Goal: Transaction & Acquisition: Purchase product/service

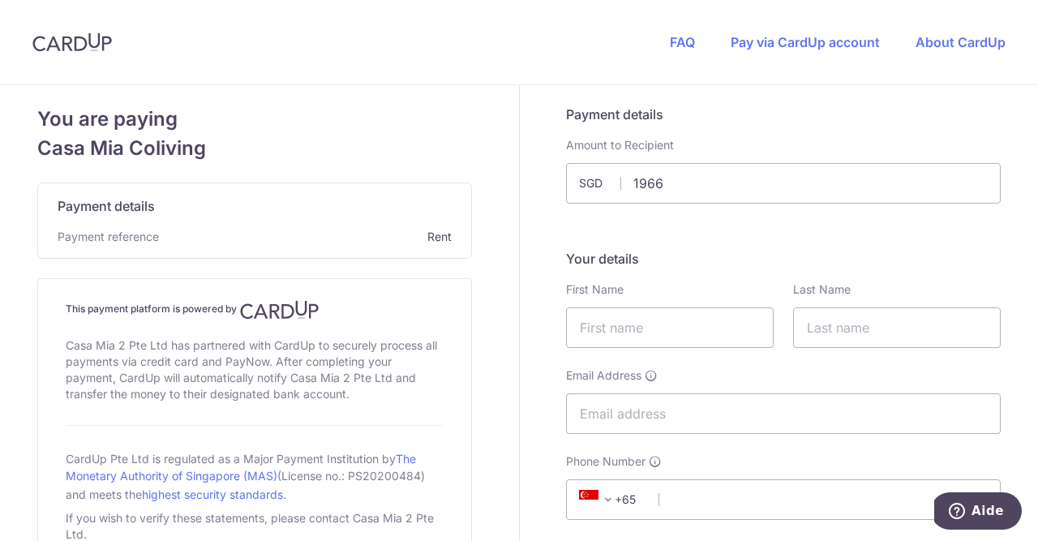
type input "1966.00"
type input "Dau"
click at [680, 321] on input "text" at bounding box center [670, 327] width 208 height 41
type input "[PERSON_NAME]"
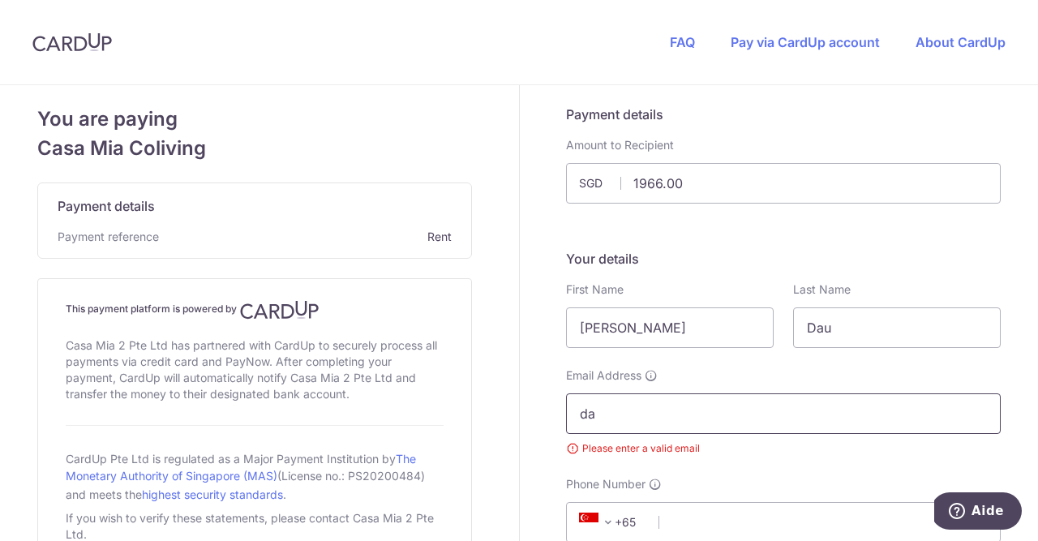
type input "d"
paste input "[EMAIL_ADDRESS][PERSON_NAME][DOMAIN_NAME]"
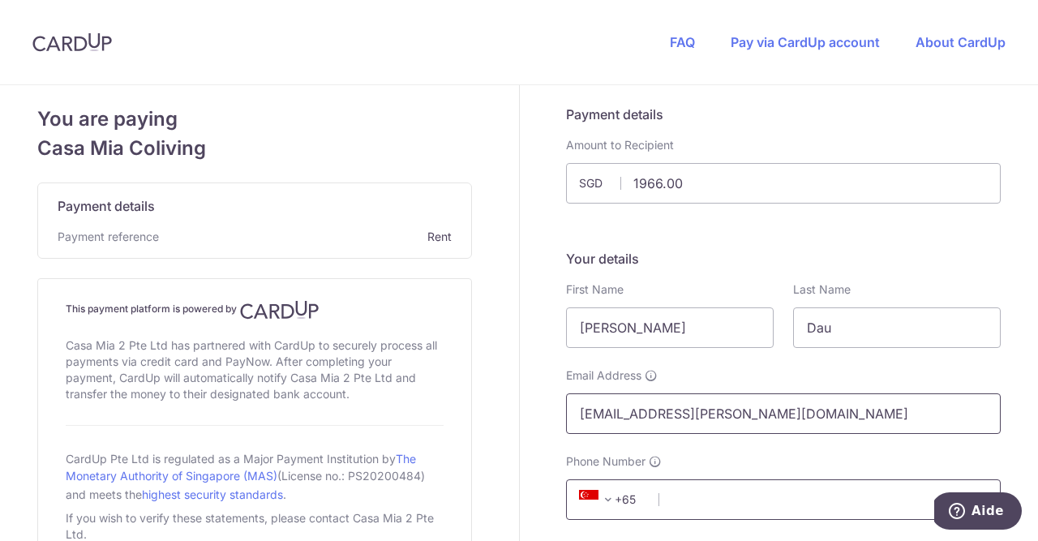
scroll to position [15, 0]
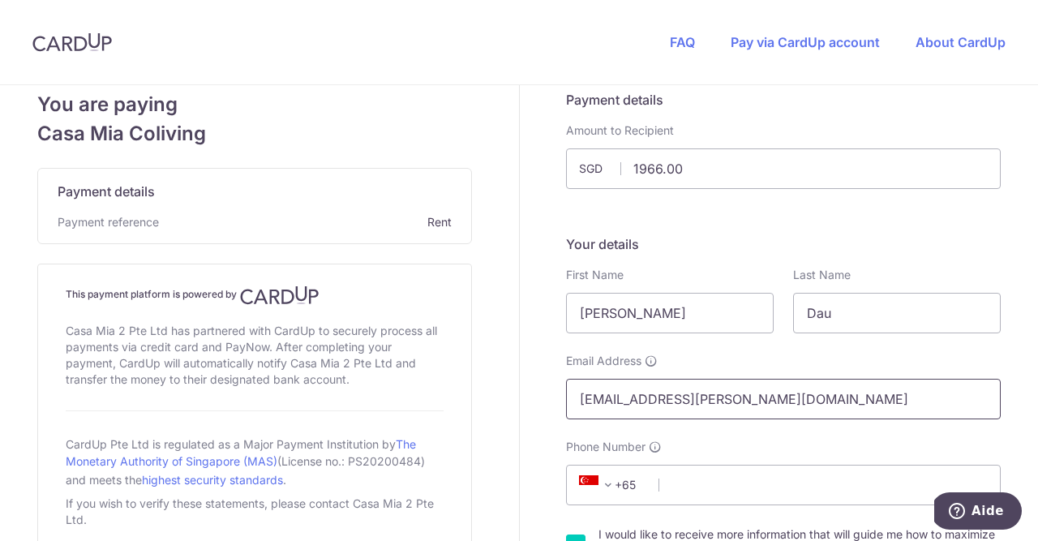
type input "[EMAIL_ADDRESS][PERSON_NAME][DOMAIN_NAME]"
click at [626, 488] on span "+65" at bounding box center [610, 484] width 73 height 19
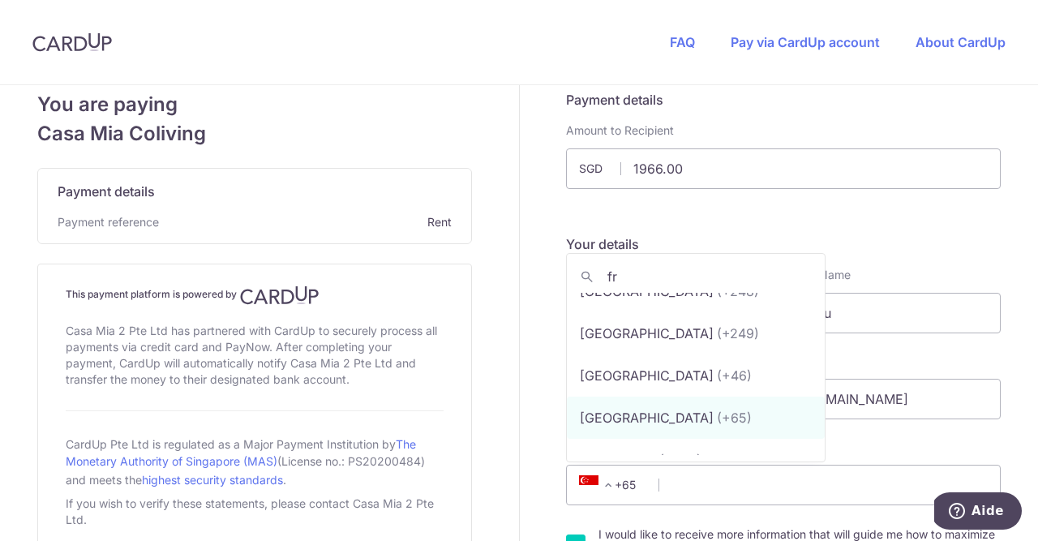
scroll to position [0, 0]
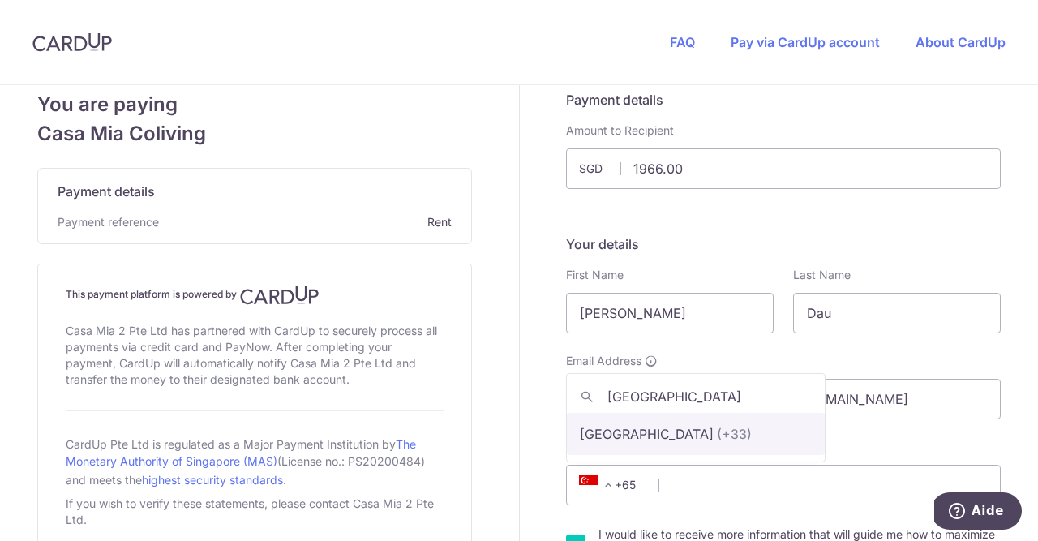
type input "[GEOGRAPHIC_DATA]"
select select "75"
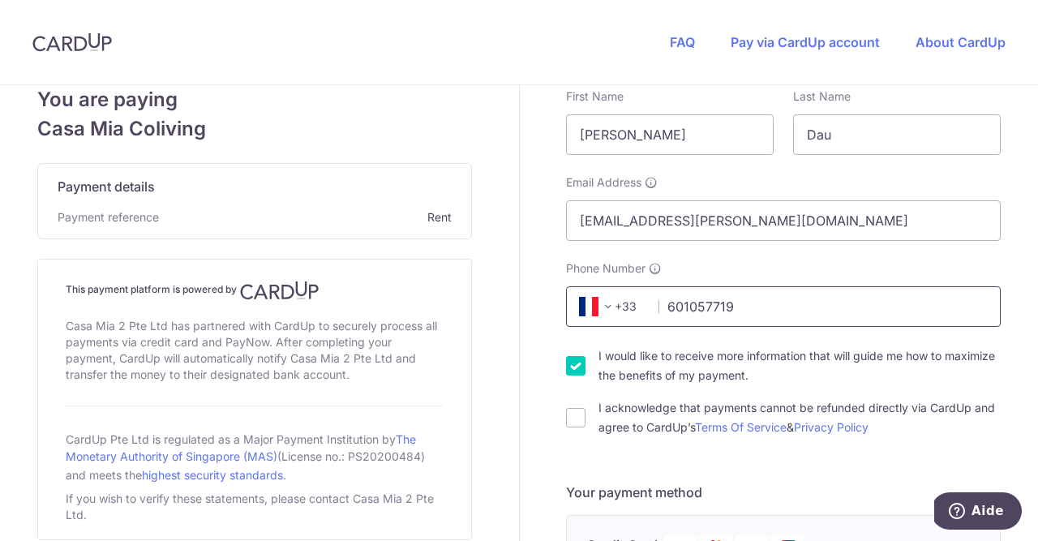
scroll to position [212, 0]
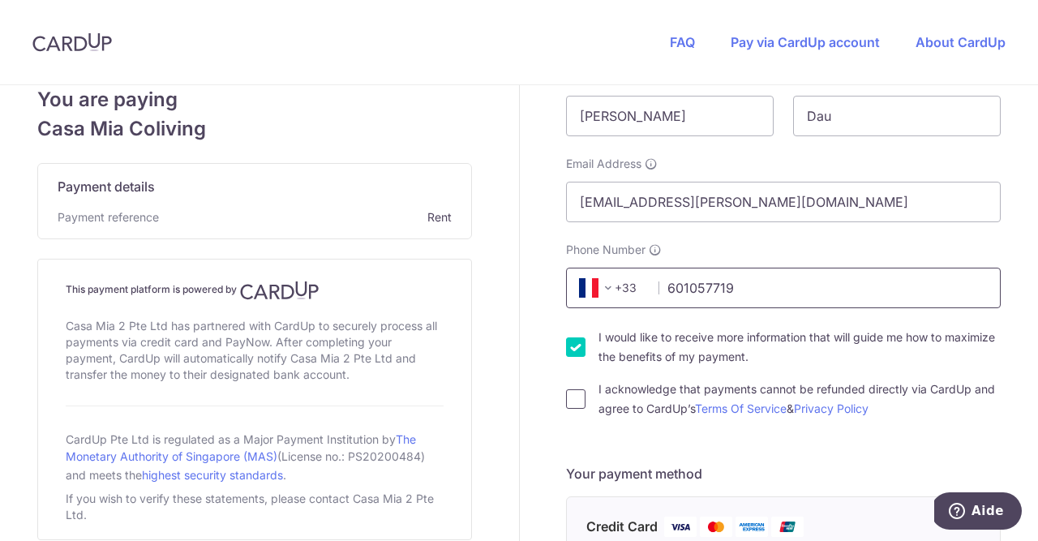
type input "601057719"
click at [575, 397] on input "I acknowledge that payments cannot be refunded directly via CardUp and agree to…" at bounding box center [575, 398] width 19 height 19
checkbox input "true"
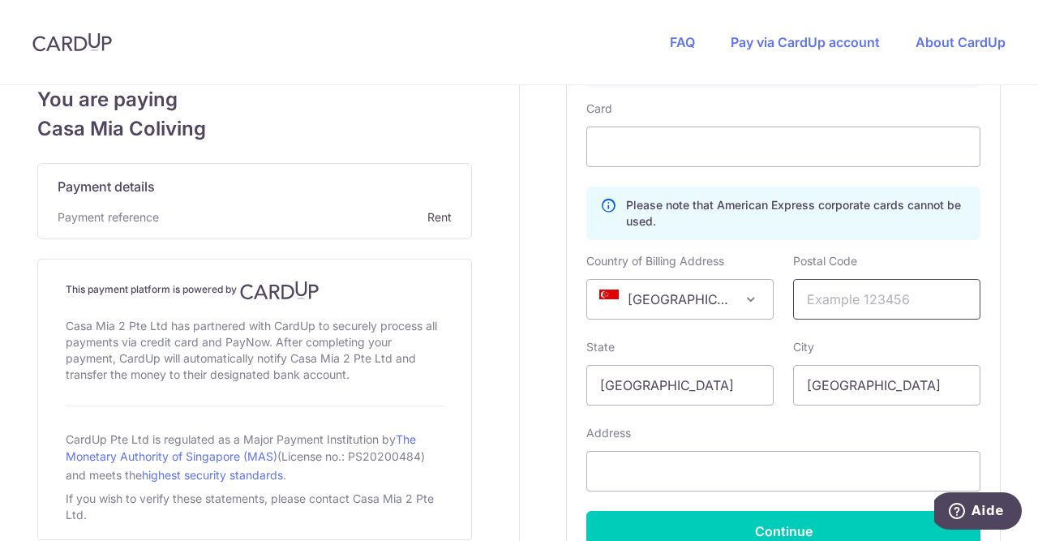
scroll to position [815, 0]
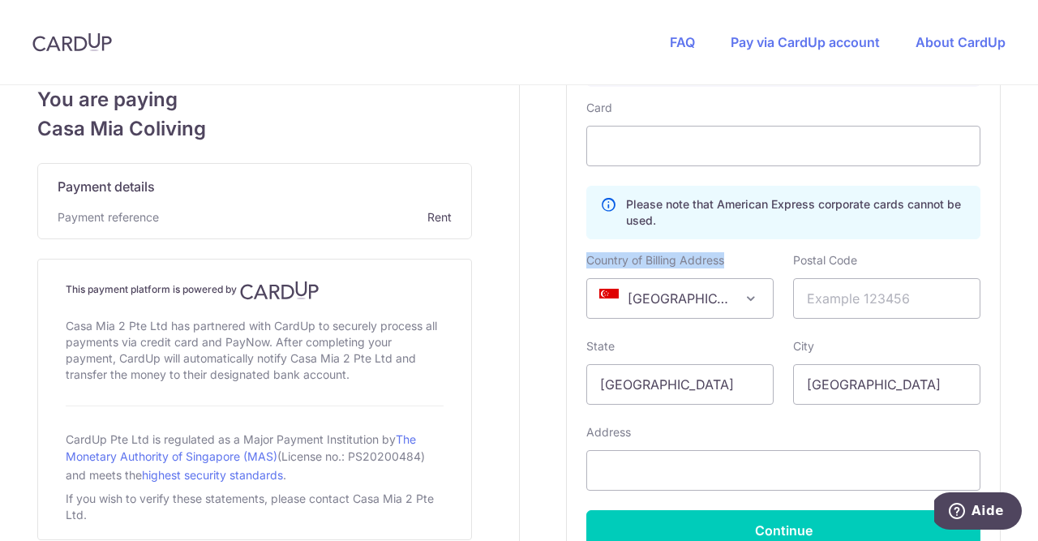
drag, startPoint x: 583, startPoint y: 257, endPoint x: 751, endPoint y: 256, distance: 167.9
click at [751, 256] on div "Country of Billing Address [GEOGRAPHIC_DATA] [GEOGRAPHIC_DATA] [GEOGRAPHIC_DATA…" at bounding box center [680, 285] width 207 height 67
copy label "Country of Billing Address"
click at [573, 247] on div "Card Details Secure 256-bit SSL Pay with your credit card for this and other pa…" at bounding box center [783, 261] width 433 height 617
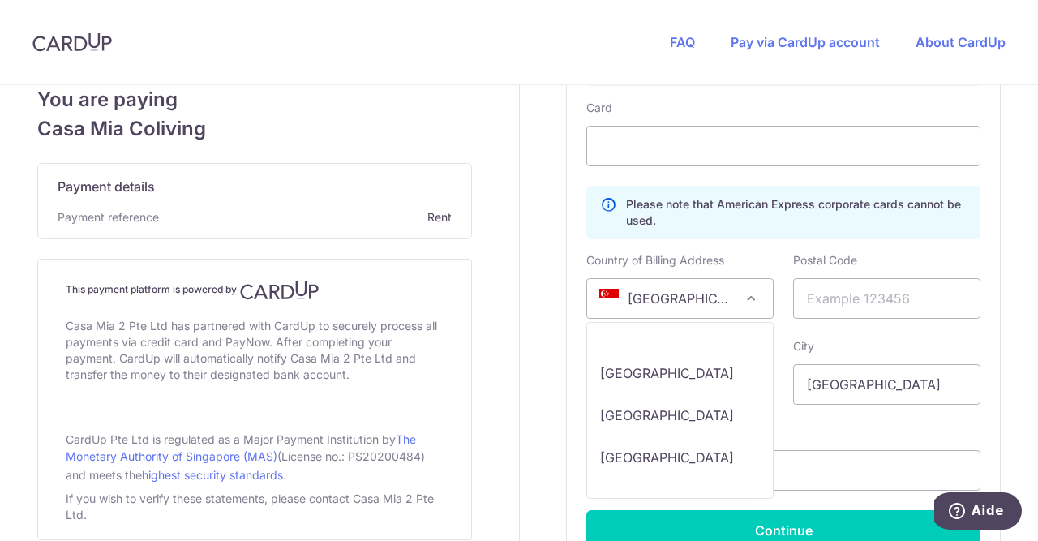
click at [765, 307] on span "[GEOGRAPHIC_DATA]" at bounding box center [680, 298] width 186 height 39
click at [660, 301] on span "[GEOGRAPHIC_DATA]" at bounding box center [680, 298] width 186 height 39
click at [662, 278] on div "Country of Billing Address [GEOGRAPHIC_DATA] [GEOGRAPHIC_DATA] [GEOGRAPHIC_DATA…" at bounding box center [679, 285] width 187 height 67
click at [661, 294] on span "[GEOGRAPHIC_DATA]" at bounding box center [680, 298] width 186 height 39
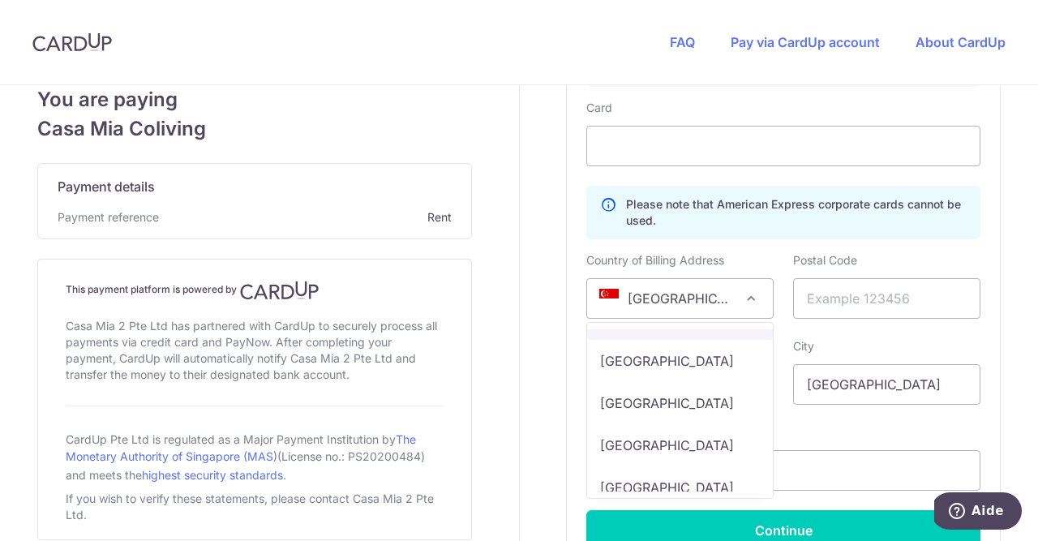
scroll to position [3195, 0]
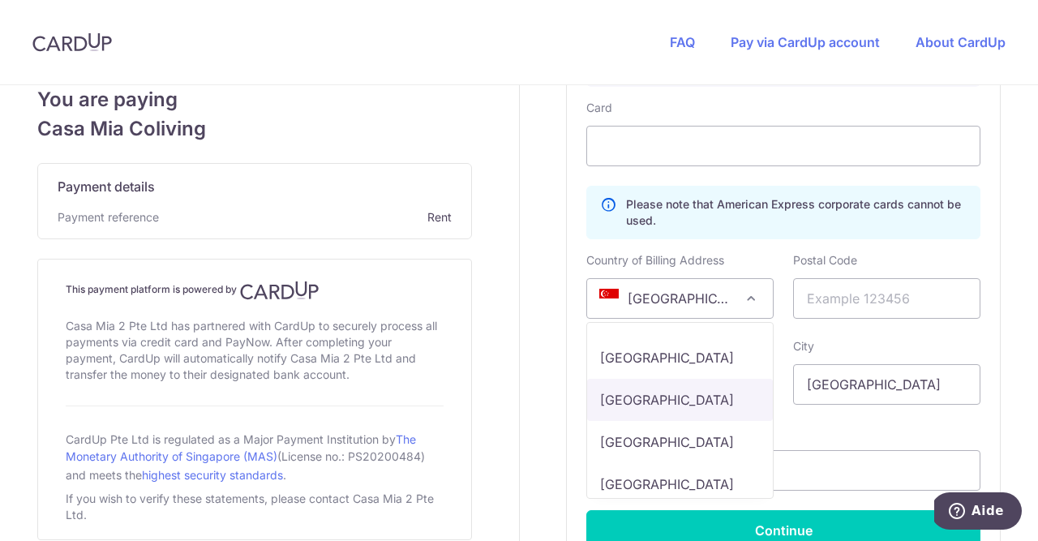
select select "FR"
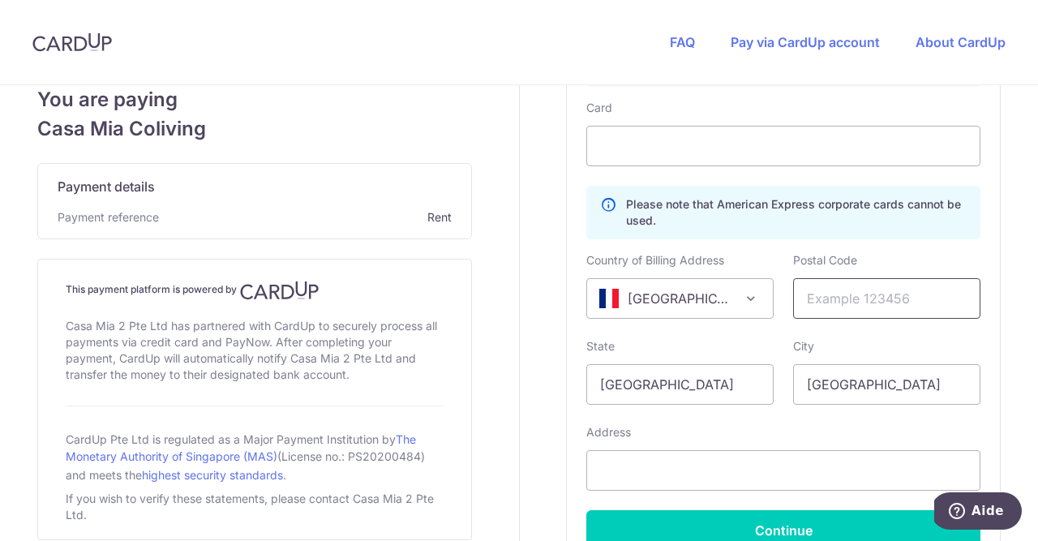
click at [868, 294] on input "text" at bounding box center [886, 298] width 187 height 41
type input "33360"
click at [661, 401] on input "[GEOGRAPHIC_DATA]" at bounding box center [679, 384] width 187 height 41
click at [659, 393] on input "[GEOGRAPHIC_DATA]" at bounding box center [679, 384] width 187 height 41
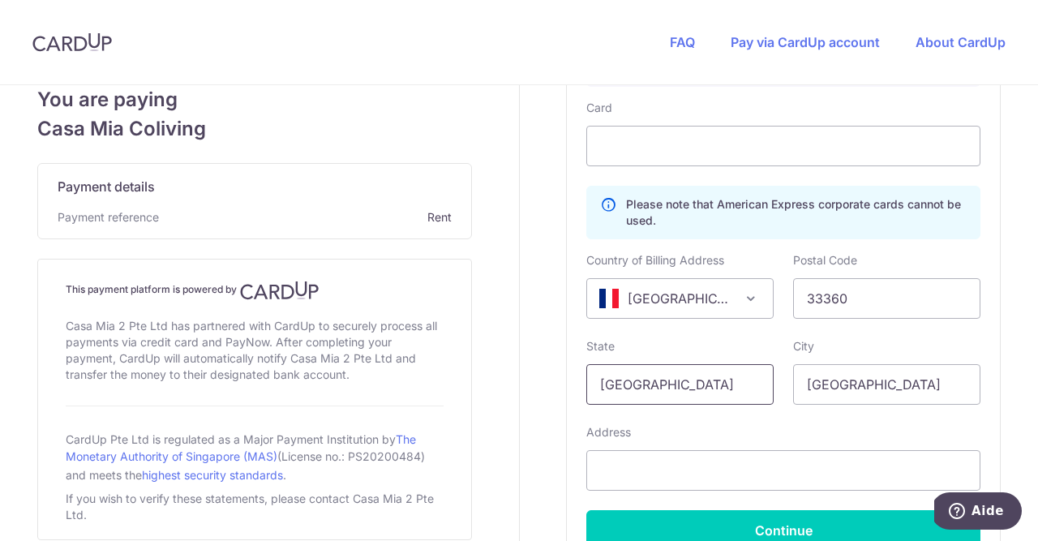
click at [659, 393] on input "[GEOGRAPHIC_DATA]" at bounding box center [679, 384] width 187 height 41
type input "[GEOGRAPHIC_DATA]"
click at [844, 393] on input "[GEOGRAPHIC_DATA]" at bounding box center [886, 384] width 187 height 41
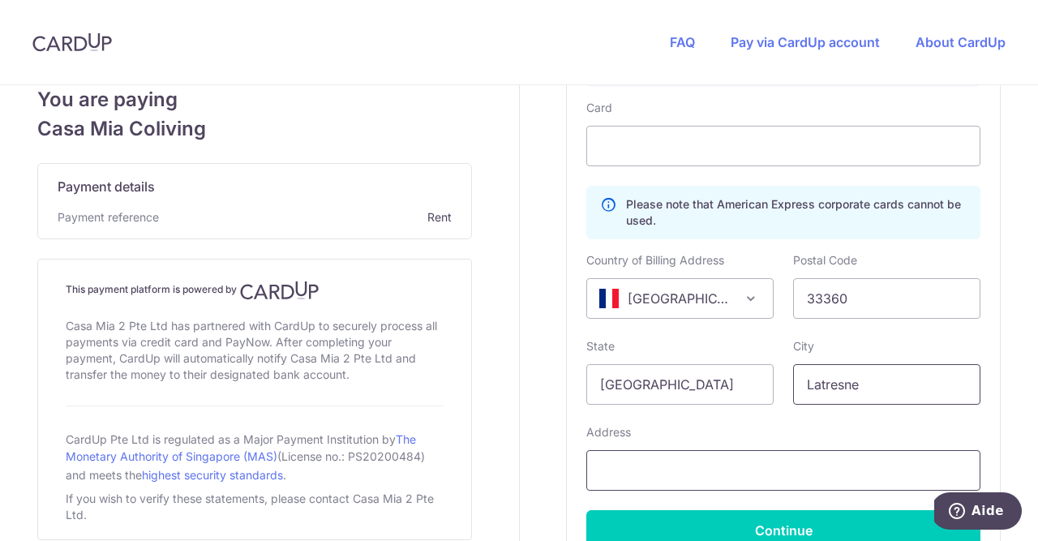
type input "Latresne"
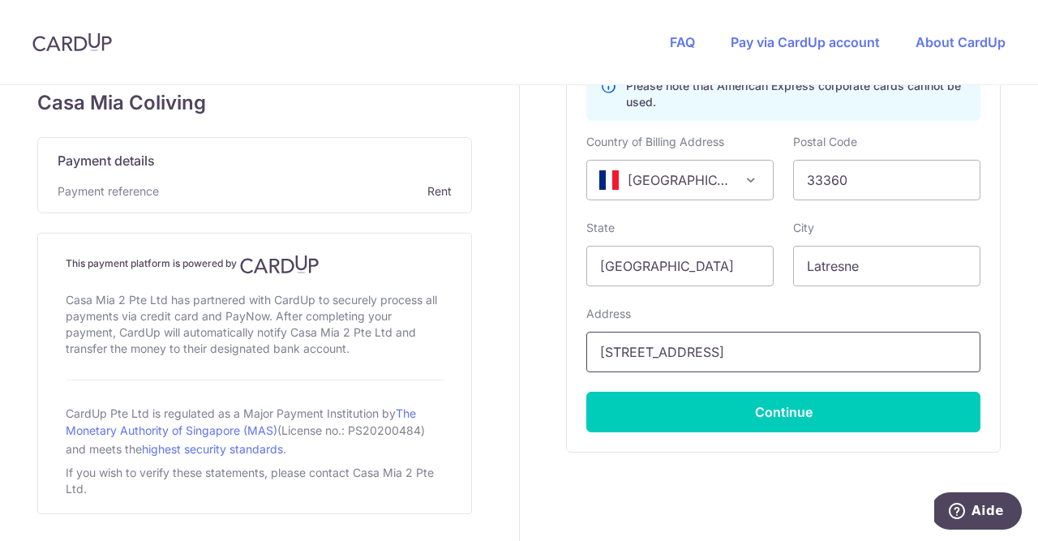
scroll to position [950, 0]
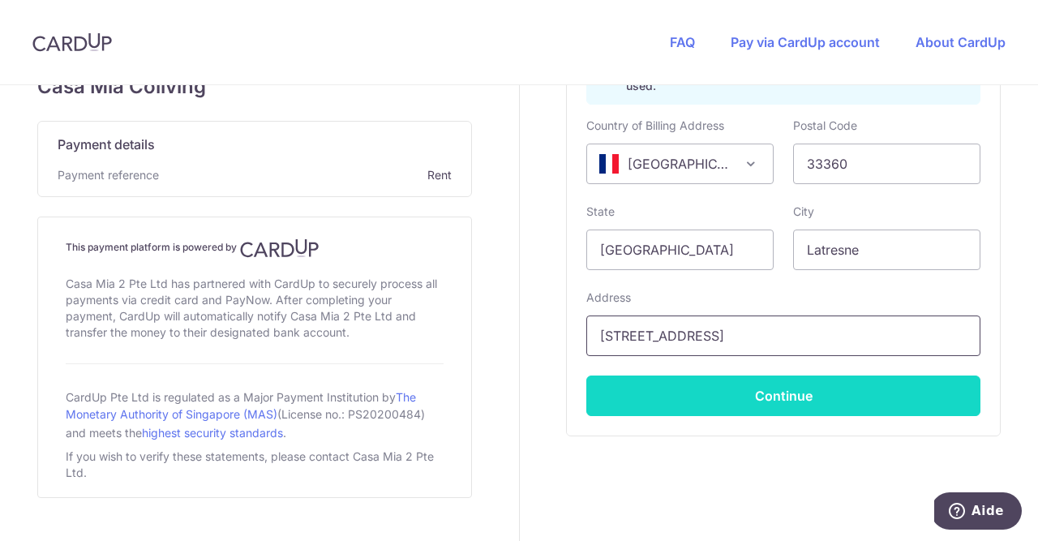
type input "[STREET_ADDRESS]"
click at [820, 407] on button "Continue" at bounding box center [783, 395] width 394 height 41
type input "**** 7304"
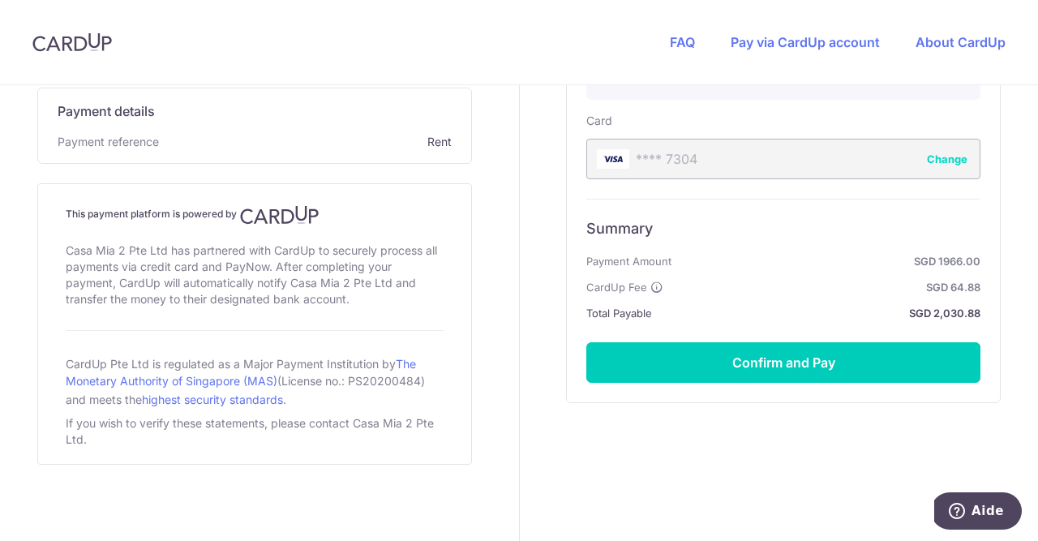
scroll to position [802, 0]
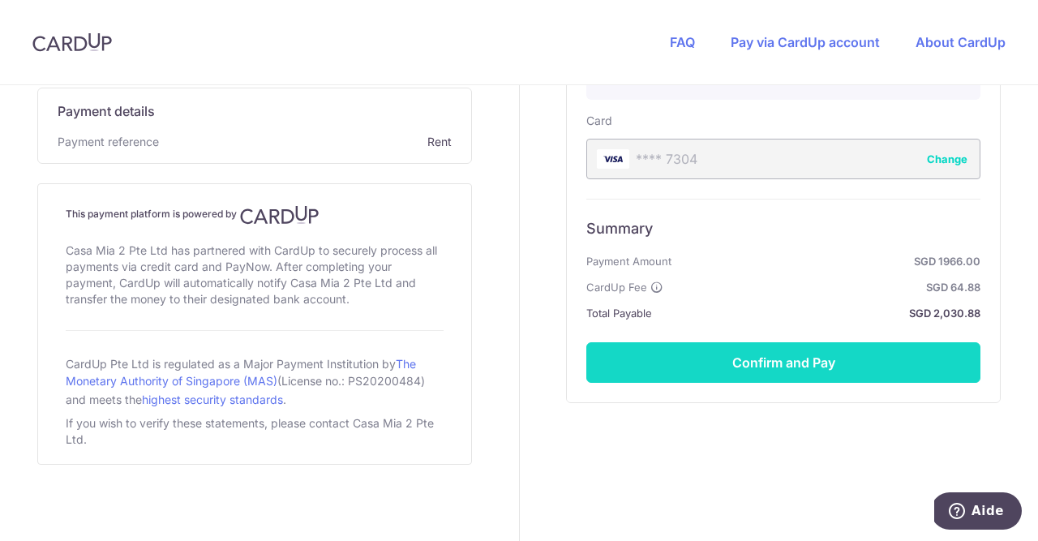
click at [806, 372] on button "Confirm and Pay" at bounding box center [783, 362] width 394 height 41
